Goal: Navigation & Orientation: Find specific page/section

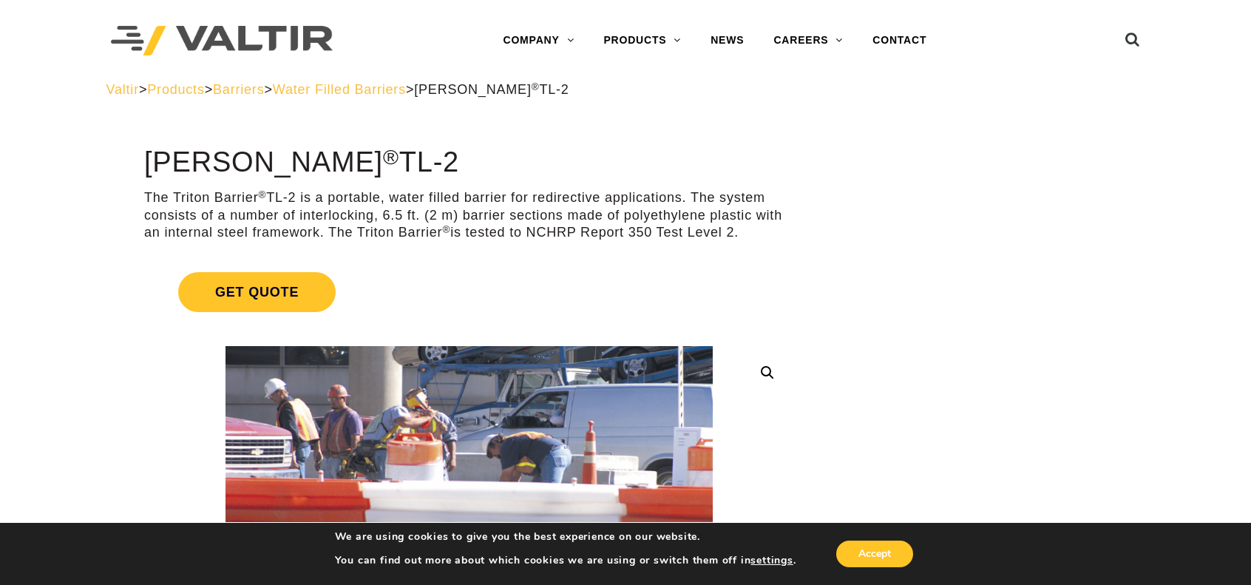
click at [204, 86] on span "Products" at bounding box center [175, 89] width 57 height 15
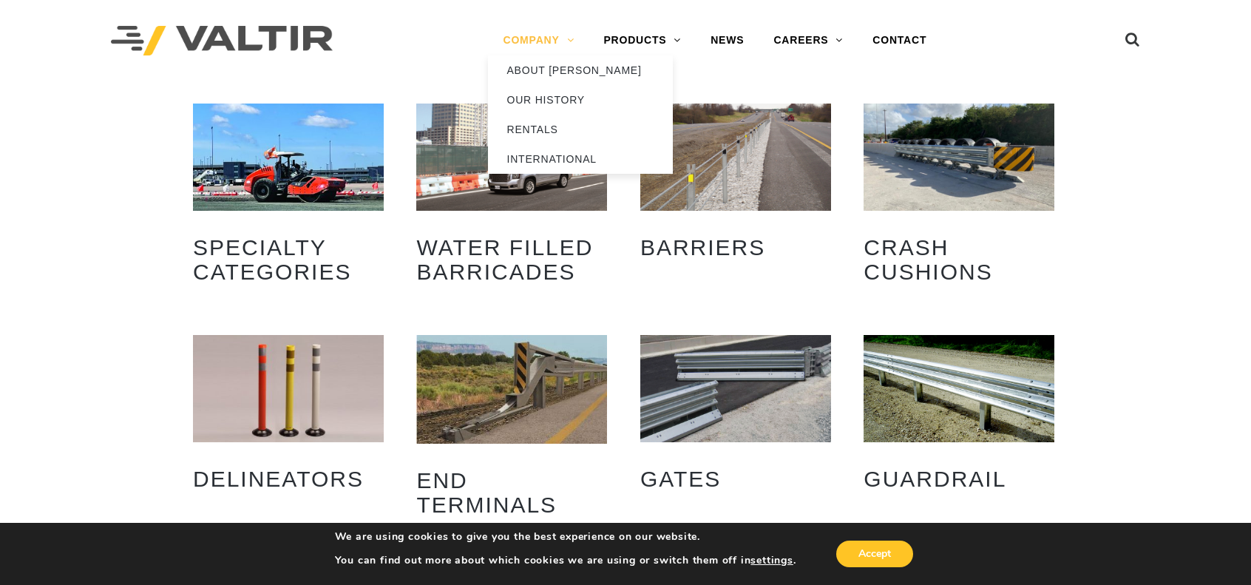
click at [566, 41] on link "COMPANY" at bounding box center [538, 41] width 101 height 30
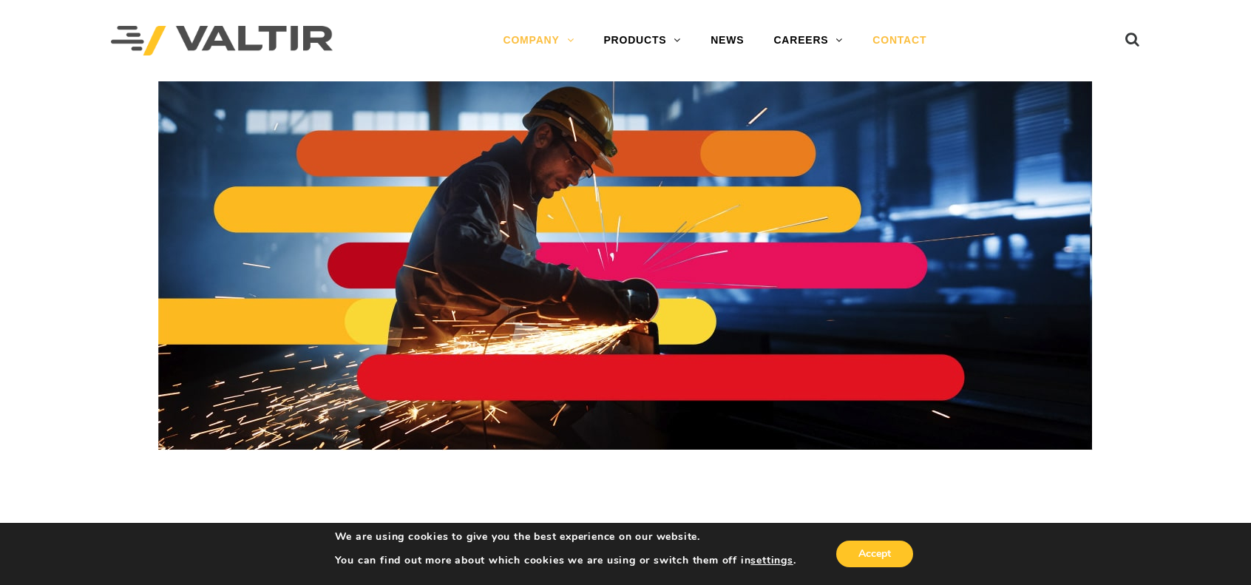
click at [892, 43] on link "CONTACT" at bounding box center [900, 41] width 84 height 30
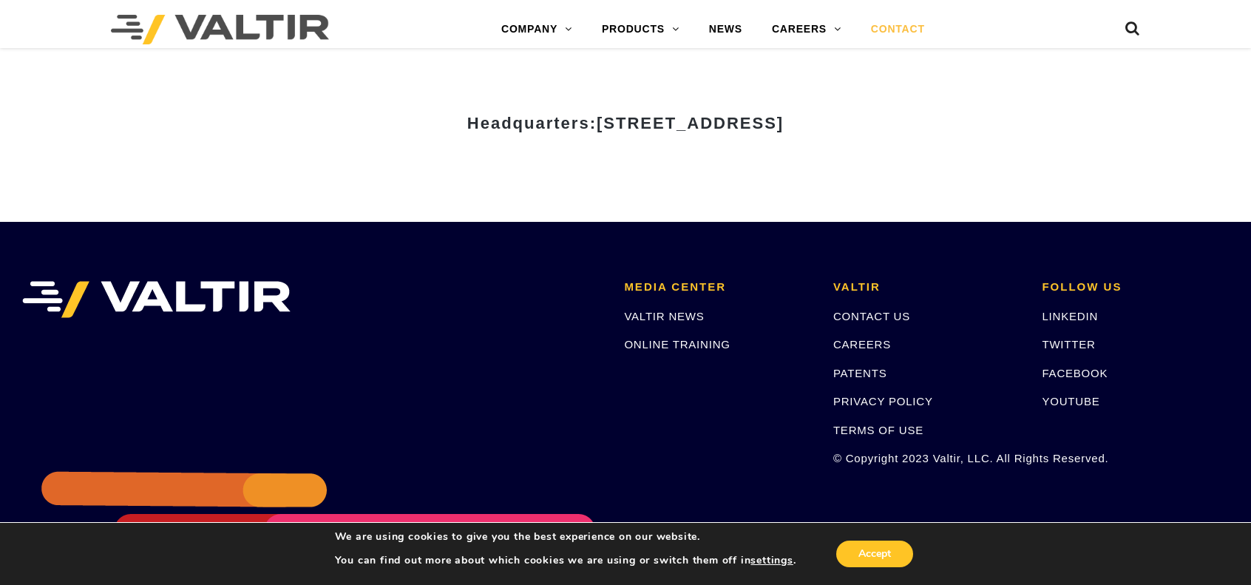
scroll to position [1626, 0]
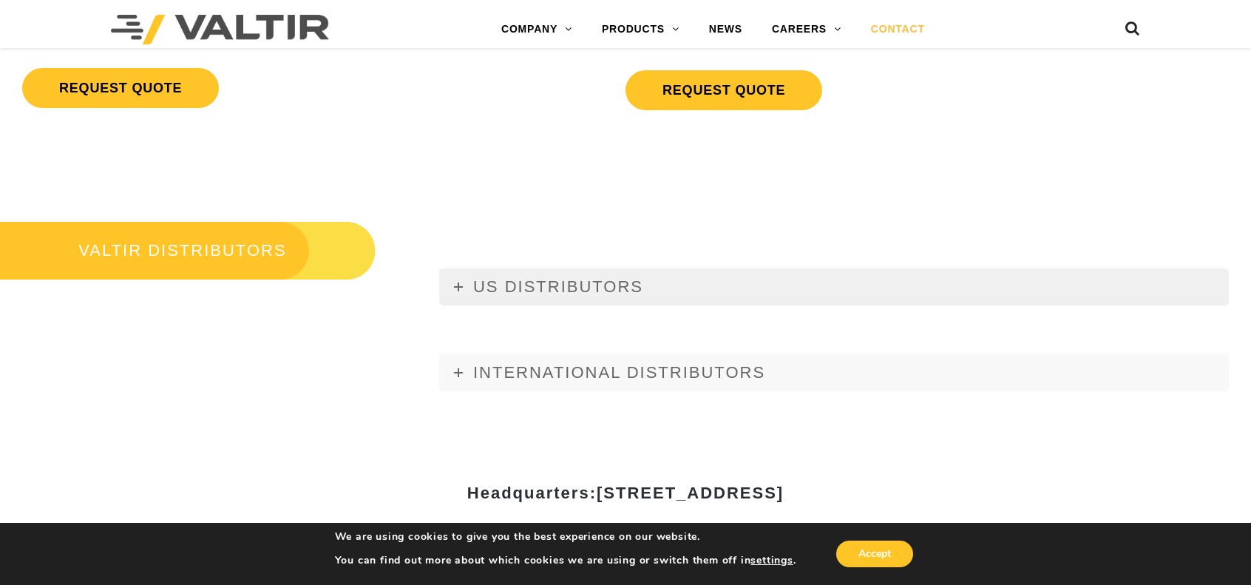
click at [561, 274] on link "US DISTRIBUTORS" at bounding box center [834, 286] width 790 height 37
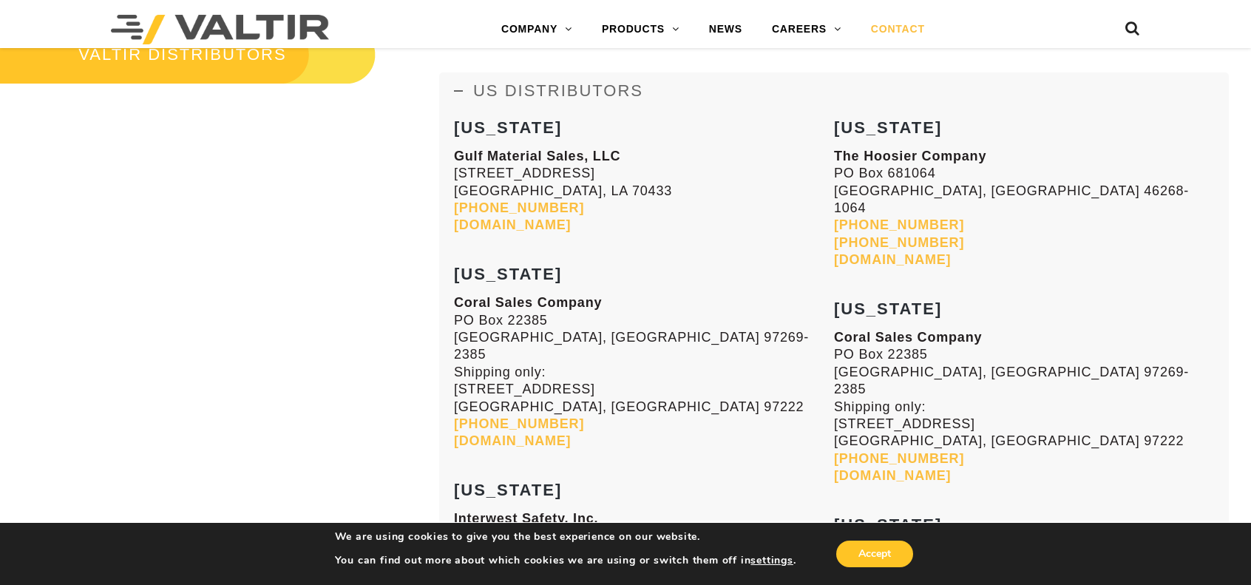
scroll to position [1626, 0]
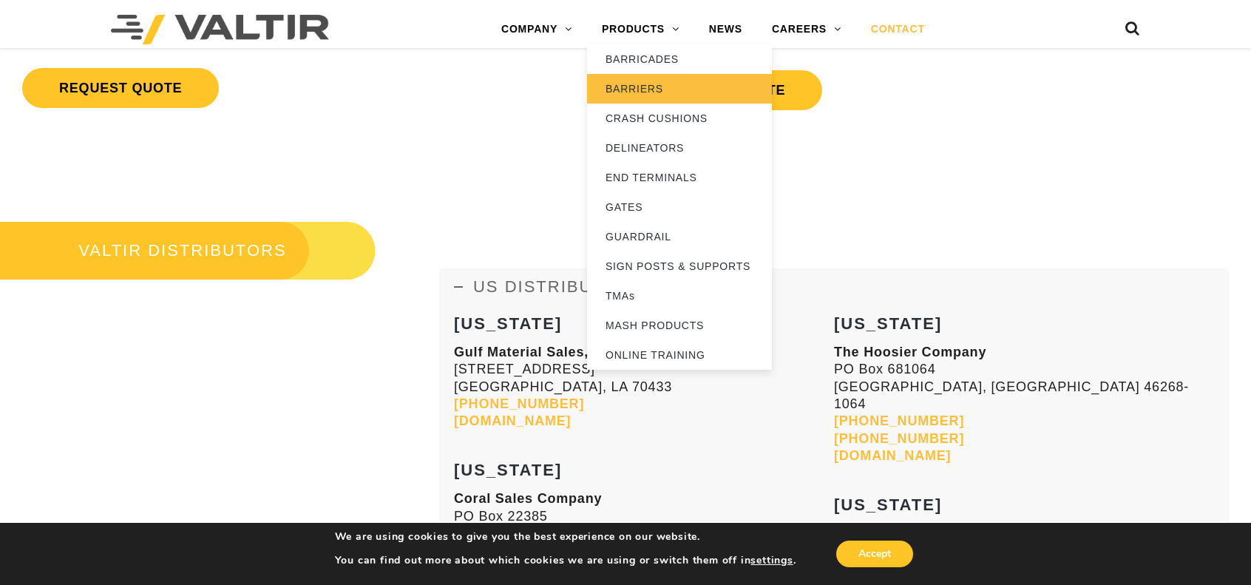
click at [631, 95] on link "BARRIERS" at bounding box center [679, 89] width 185 height 30
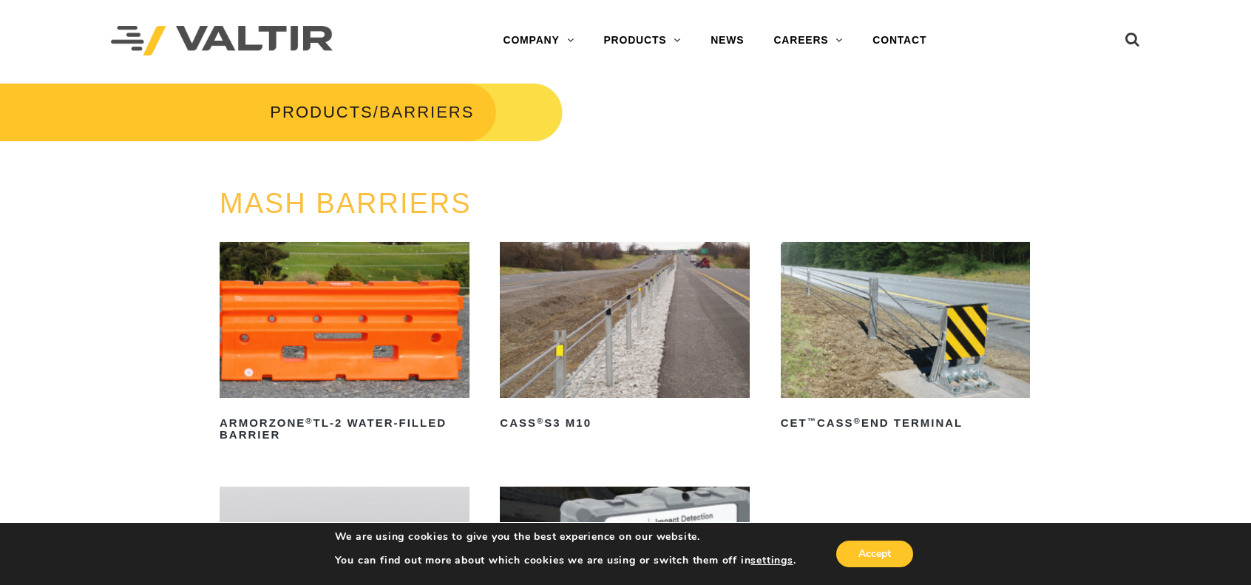
click at [424, 317] on img at bounding box center [345, 320] width 250 height 156
